Goal: Information Seeking & Learning: Find contact information

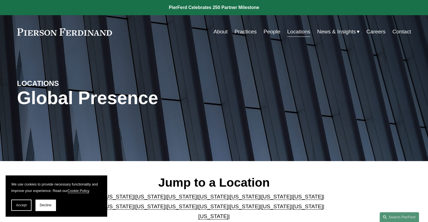
click at [261, 208] on link "[US_STATE]" at bounding box center [276, 207] width 30 height 6
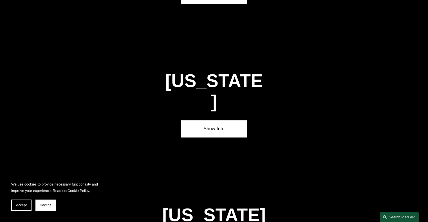
scroll to position [1663, 0]
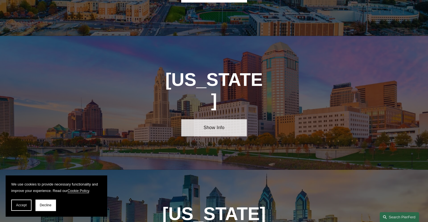
click at [216, 120] on link "Show Info" at bounding box center [214, 128] width 66 height 17
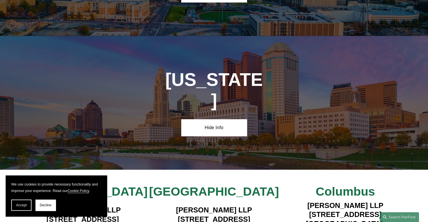
scroll to position [1761, 0]
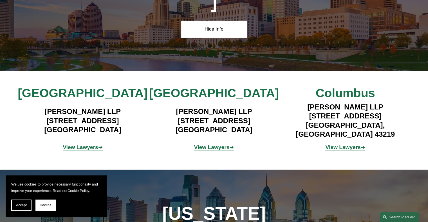
click at [77, 143] on p "View Lawyers ➔" at bounding box center [82, 148] width 131 height 10
click at [80, 145] on strong "View Lawyers" at bounding box center [80, 148] width 35 height 6
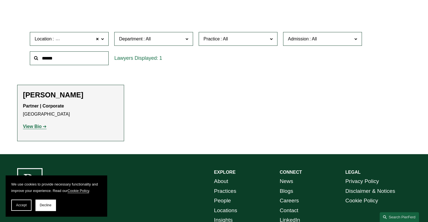
scroll to position [174, 0]
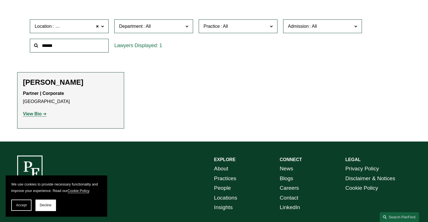
click at [35, 115] on strong "View Bio" at bounding box center [32, 114] width 19 height 5
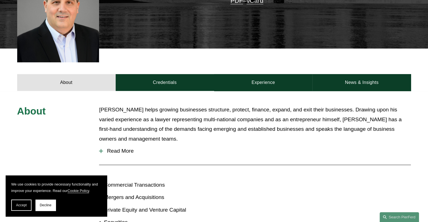
scroll to position [222, 0]
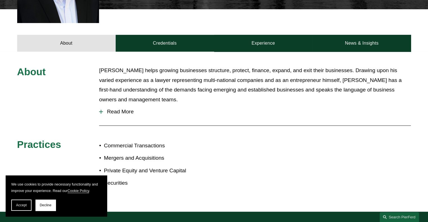
click at [112, 109] on span "Read More" at bounding box center [257, 112] width 308 height 6
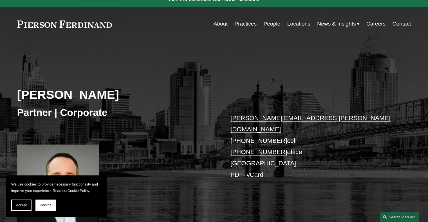
scroll to position [6, 0]
